Goal: Task Accomplishment & Management: Use online tool/utility

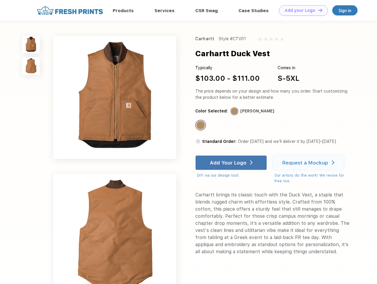
click at [301, 10] on link "Add your Logo Design Tool" at bounding box center [303, 10] width 49 height 10
click at [0, 0] on div "Design Tool" at bounding box center [0, 0] width 0 height 0
click at [318, 10] on link "Add your Logo Design Tool" at bounding box center [303, 10] width 49 height 10
click at [31, 44] on img at bounding box center [30, 44] width 17 height 17
click at [31, 66] on img at bounding box center [30, 65] width 17 height 17
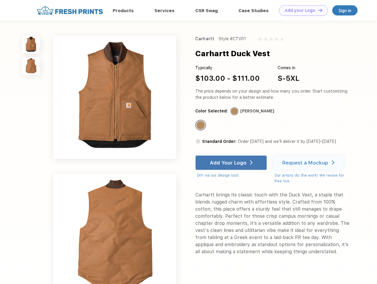
click at [201, 125] on div "Standard Color" at bounding box center [200, 125] width 8 height 8
click at [232, 163] on div "Add Your Logo" at bounding box center [228, 163] width 37 height 6
click at [309, 163] on div "Request a Mockup" at bounding box center [305, 163] width 46 height 6
